Goal: Navigation & Orientation: Understand site structure

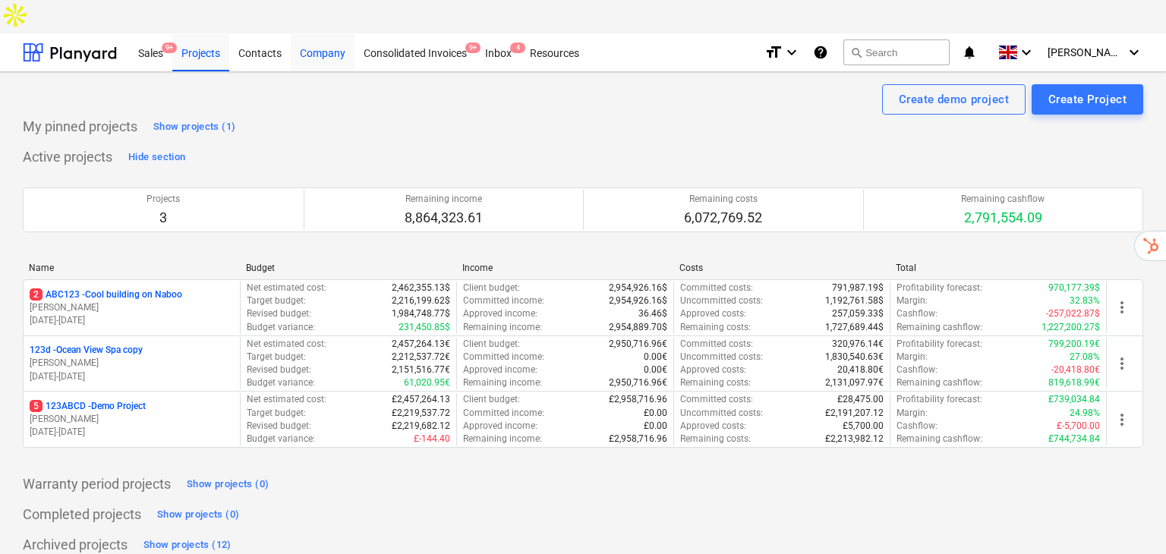
click at [337, 33] on div "Company" at bounding box center [323, 52] width 64 height 39
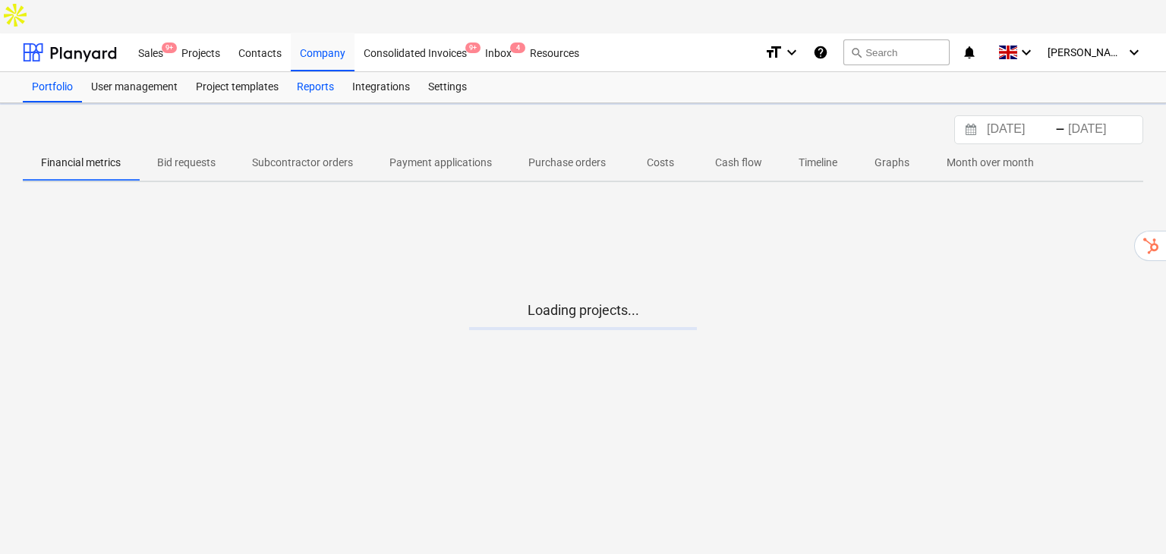
click at [317, 72] on div "Reports" at bounding box center [315, 87] width 55 height 30
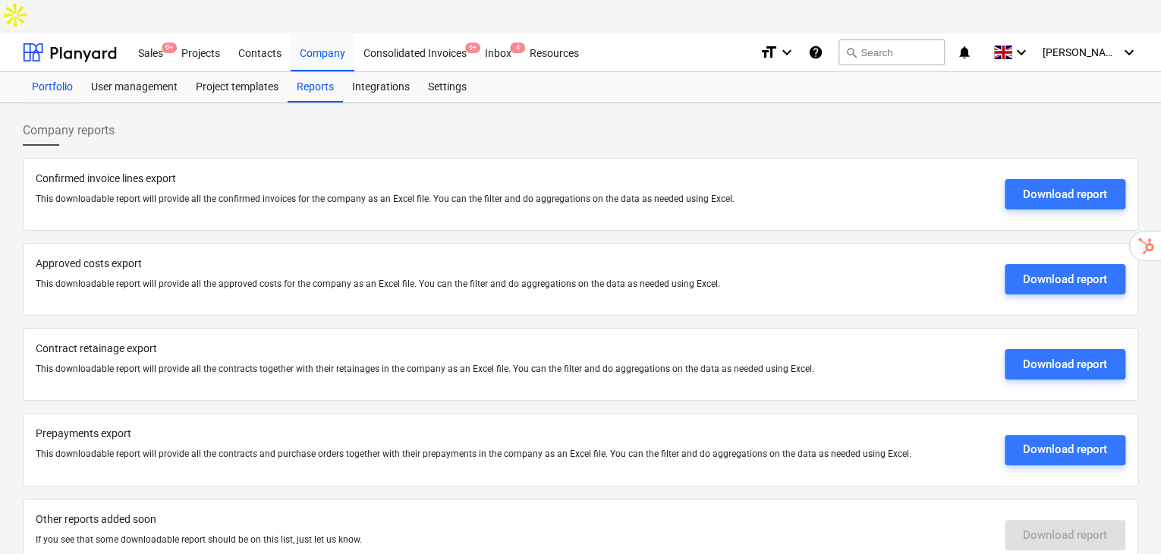
click at [76, 72] on div "Portfolio" at bounding box center [52, 87] width 59 height 30
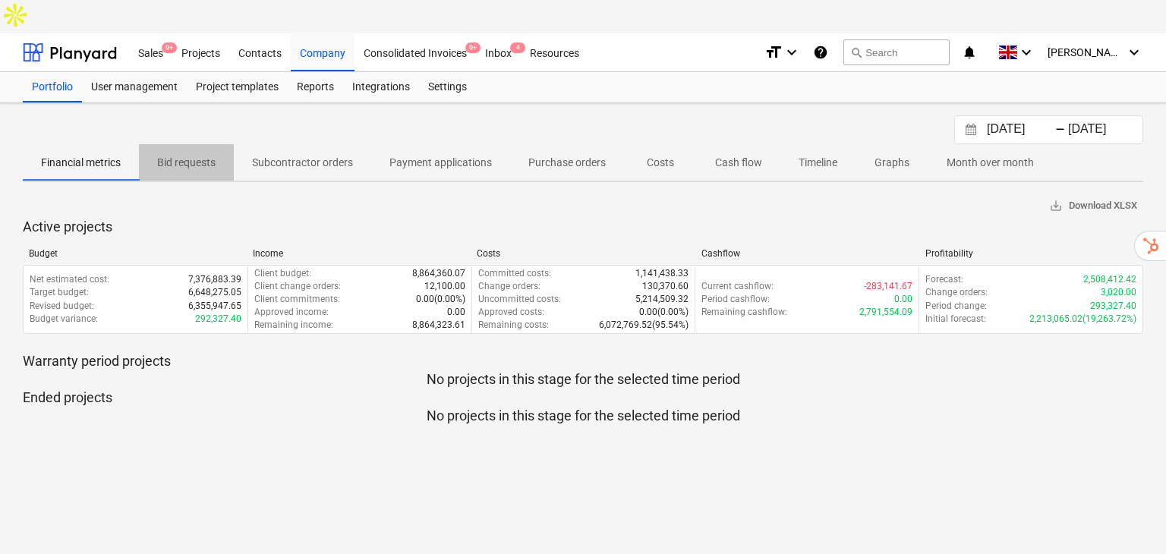
click at [191, 155] on p "Bid requests" at bounding box center [186, 163] width 58 height 16
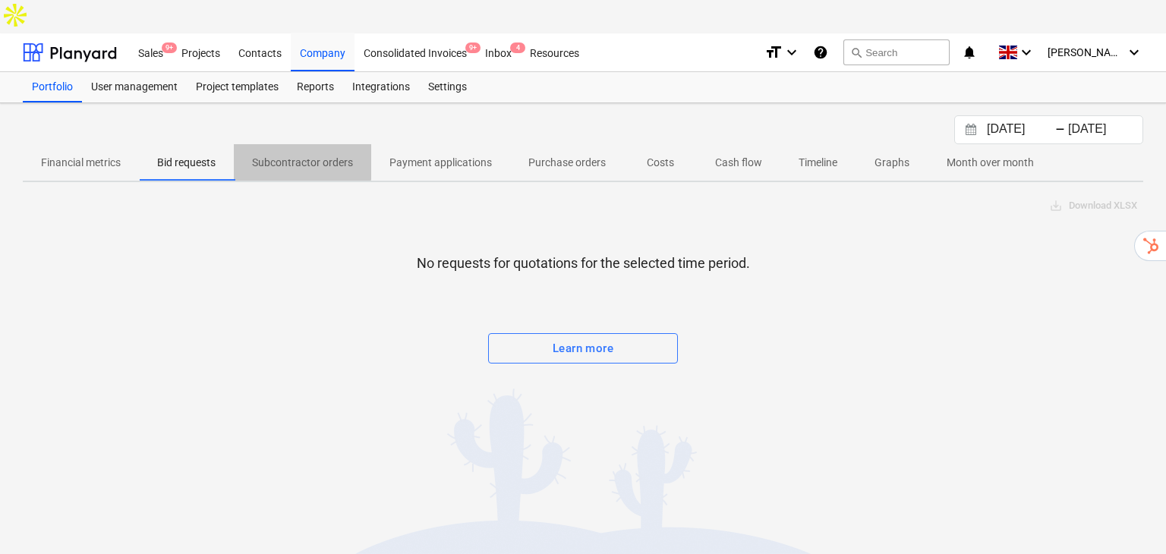
click at [288, 155] on p "Subcontractor orders" at bounding box center [302, 163] width 101 height 16
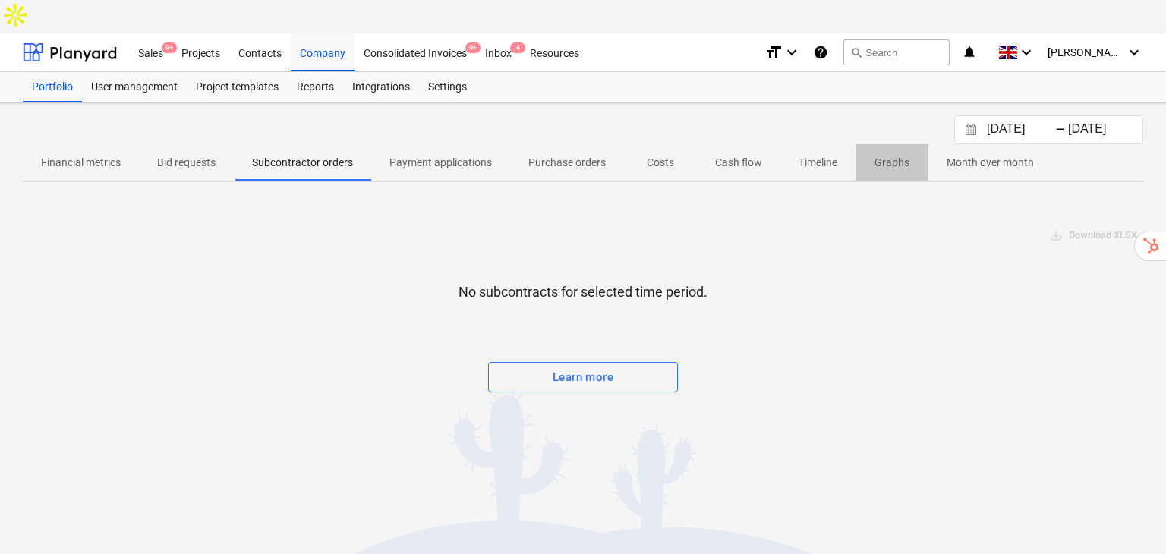
click at [887, 155] on p "Graphs" at bounding box center [892, 163] width 36 height 16
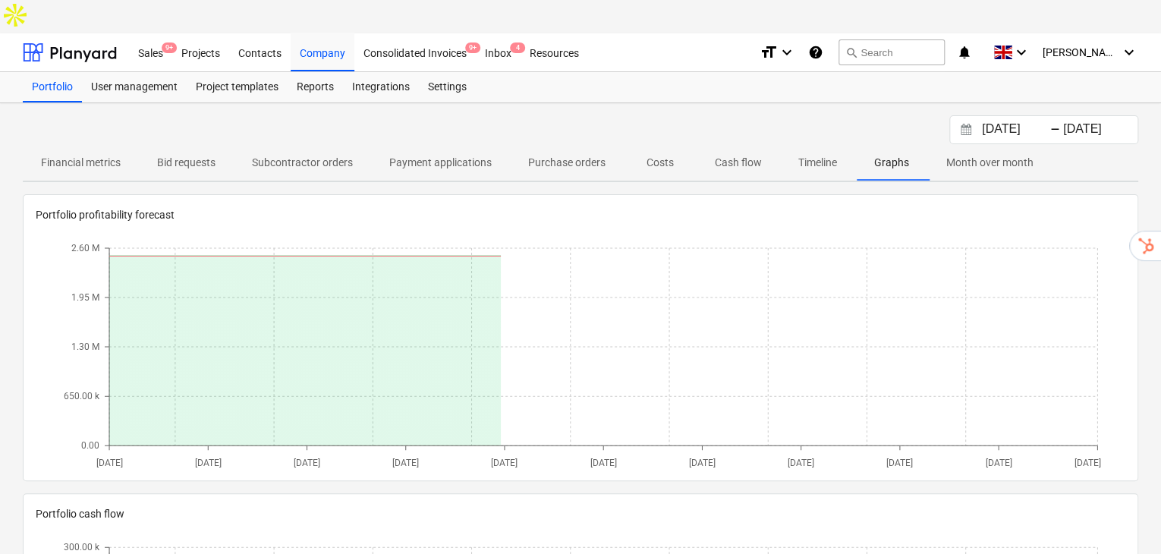
click at [830, 155] on p "Timeline" at bounding box center [818, 163] width 39 height 16
